Goal: Navigation & Orientation: Find specific page/section

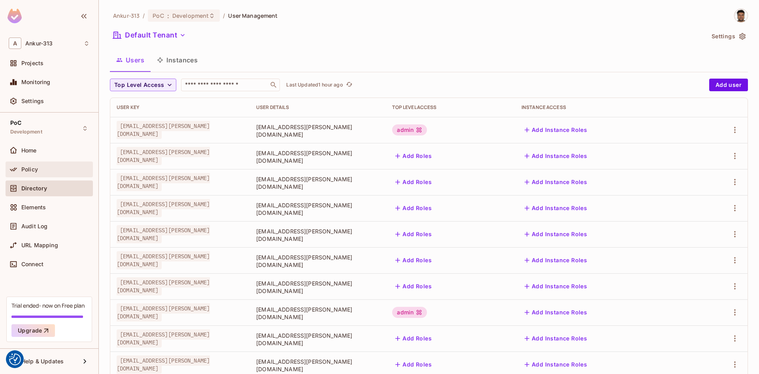
click at [34, 172] on span "Policy" at bounding box center [29, 169] width 17 height 6
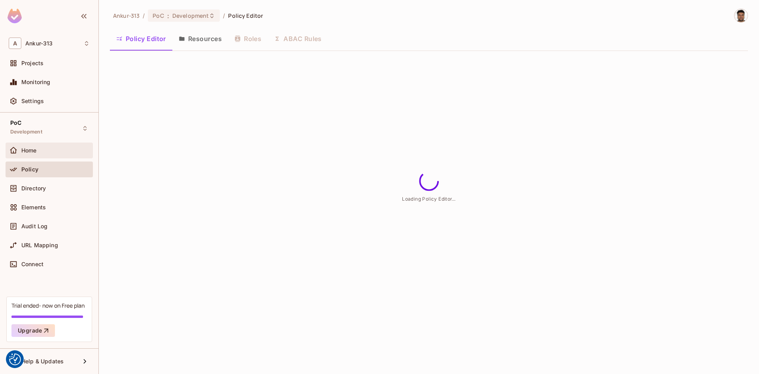
click at [23, 153] on span "Home" at bounding box center [28, 150] width 15 height 6
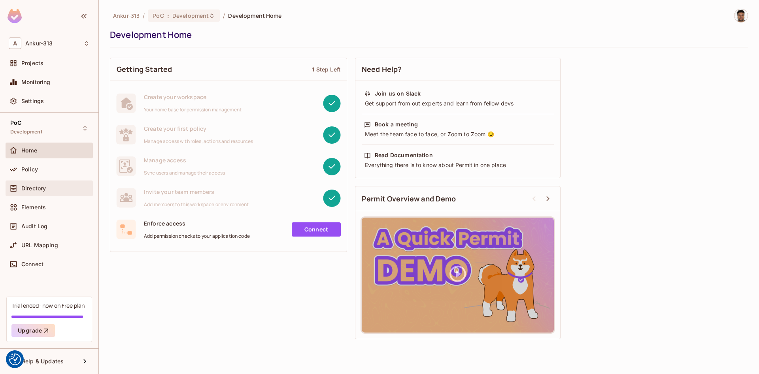
click at [26, 183] on div "Directory" at bounding box center [49, 189] width 87 height 16
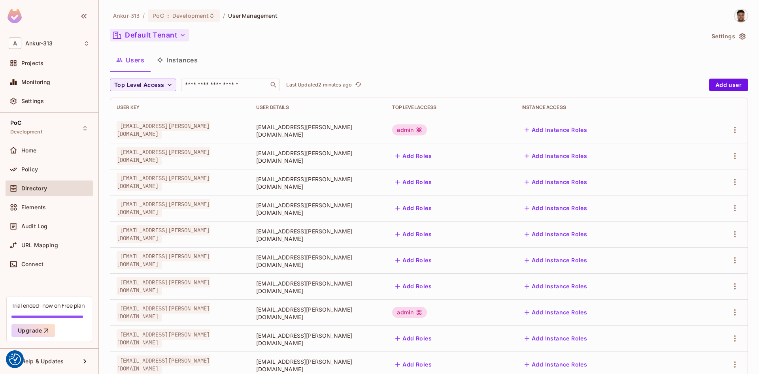
click at [139, 34] on button "Default Tenant" at bounding box center [149, 35] width 79 height 13
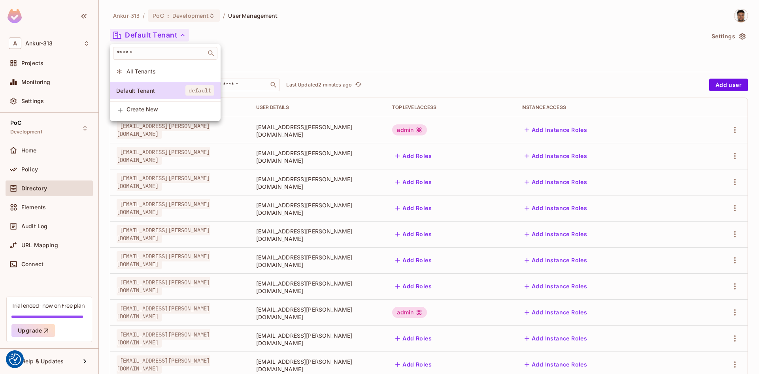
click at [147, 75] on li "All Tenants" at bounding box center [165, 71] width 111 height 17
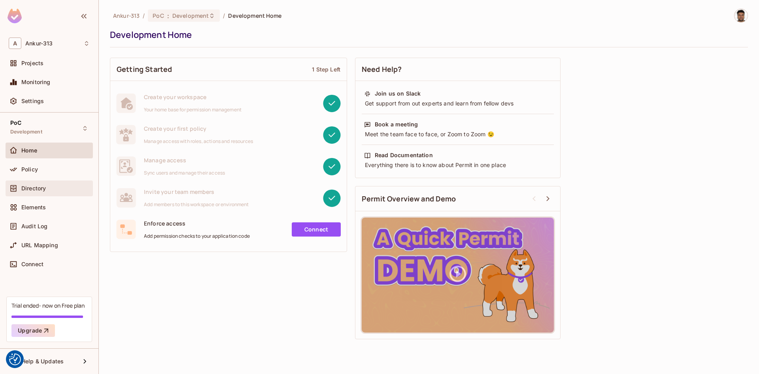
click at [48, 188] on div "Directory" at bounding box center [55, 188] width 68 height 6
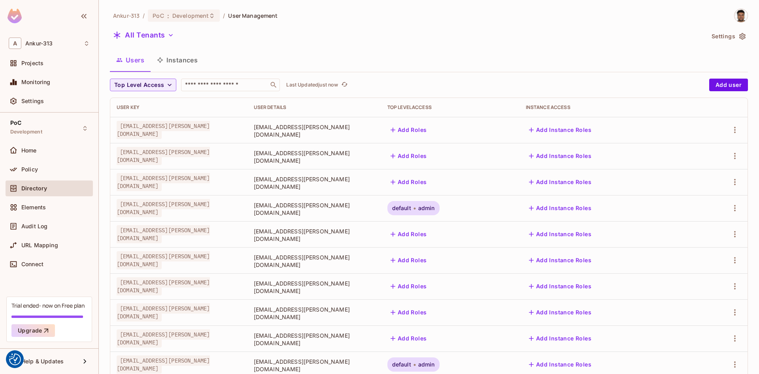
click at [730, 38] on button "Settings" at bounding box center [728, 36] width 40 height 13
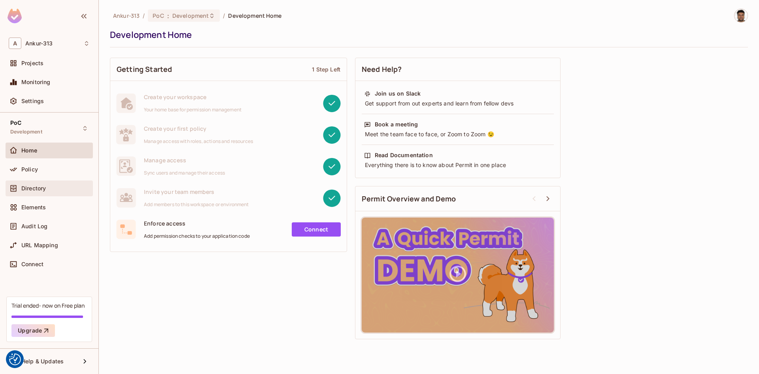
click at [26, 187] on span "Directory" at bounding box center [33, 188] width 25 height 6
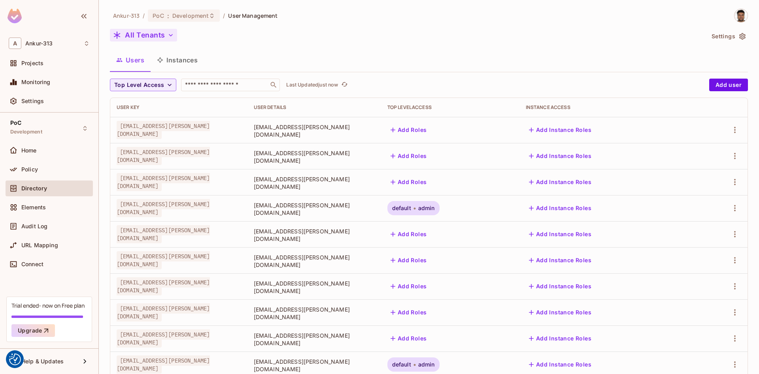
click at [145, 34] on button "All Tenants" at bounding box center [143, 35] width 67 height 13
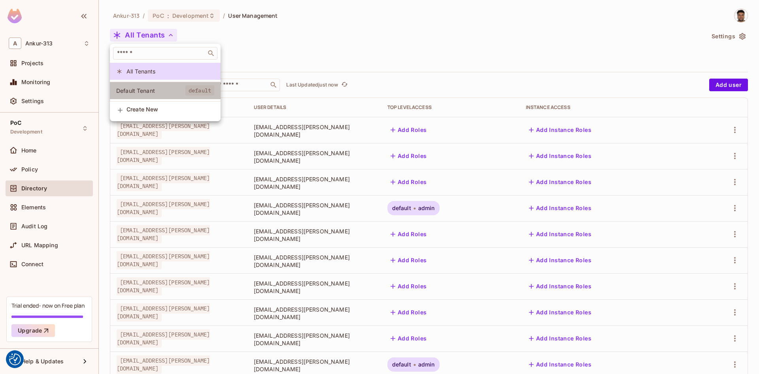
click at [148, 92] on span "Default Tenant" at bounding box center [150, 91] width 69 height 8
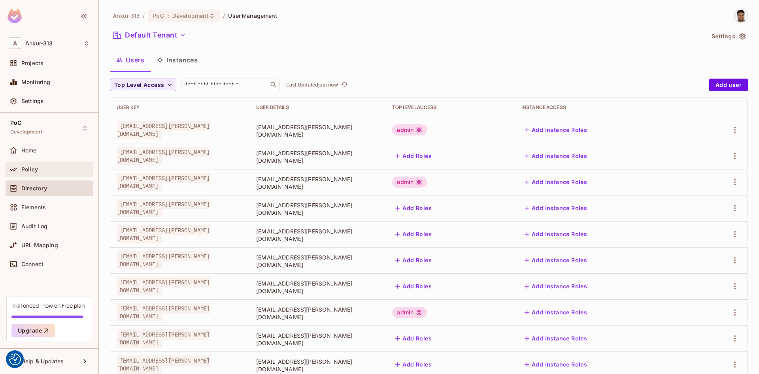
click at [27, 168] on span "Policy" at bounding box center [29, 169] width 17 height 6
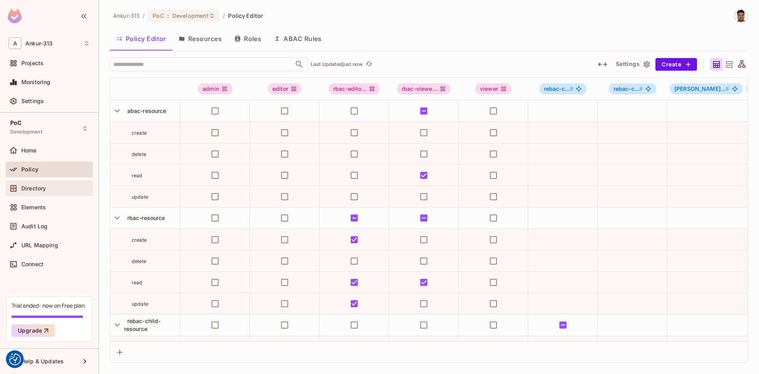
click at [38, 188] on span "Directory" at bounding box center [33, 188] width 25 height 6
